Goal: Navigation & Orientation: Understand site structure

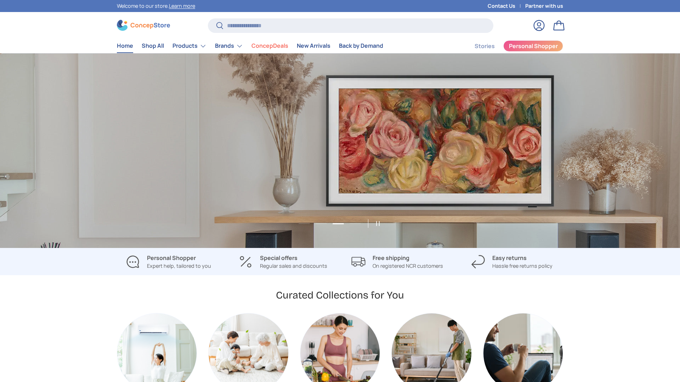
scroll to position [0, 1360]
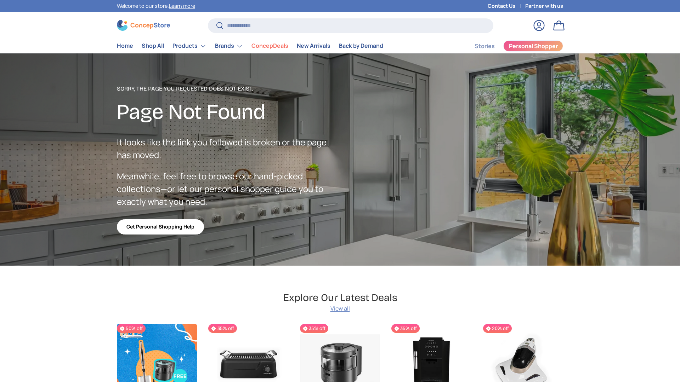
scroll to position [1265, 2895]
